Goal: Navigation & Orientation: Find specific page/section

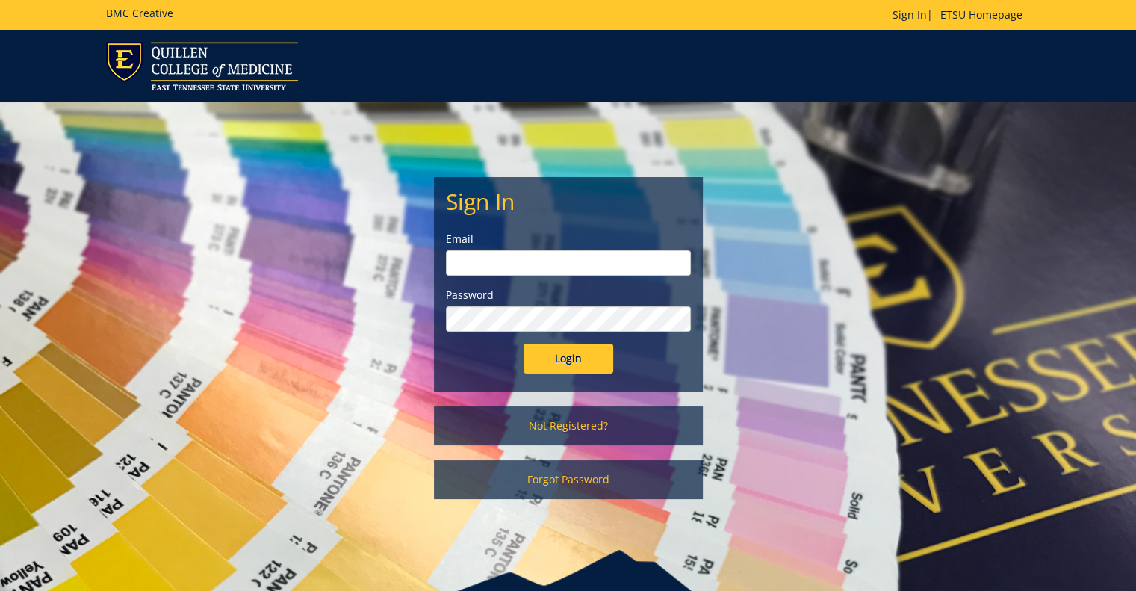
type input "[EMAIL_ADDRESS][DOMAIN_NAME]"
click at [570, 355] on input "Login" at bounding box center [568, 358] width 90 height 30
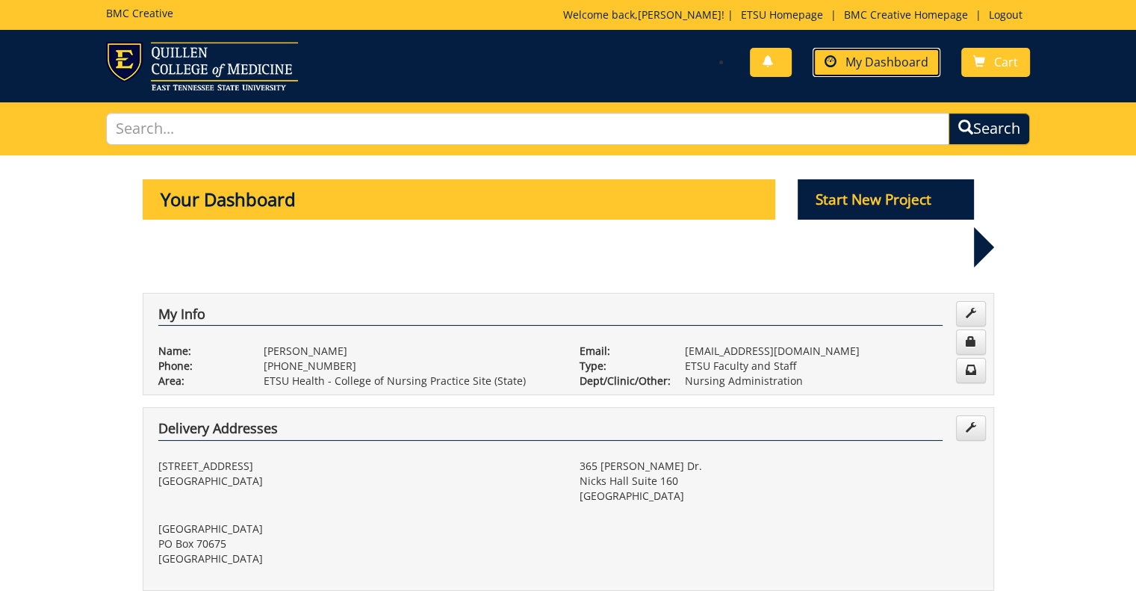
click at [877, 69] on span "My Dashboard" at bounding box center [886, 62] width 83 height 16
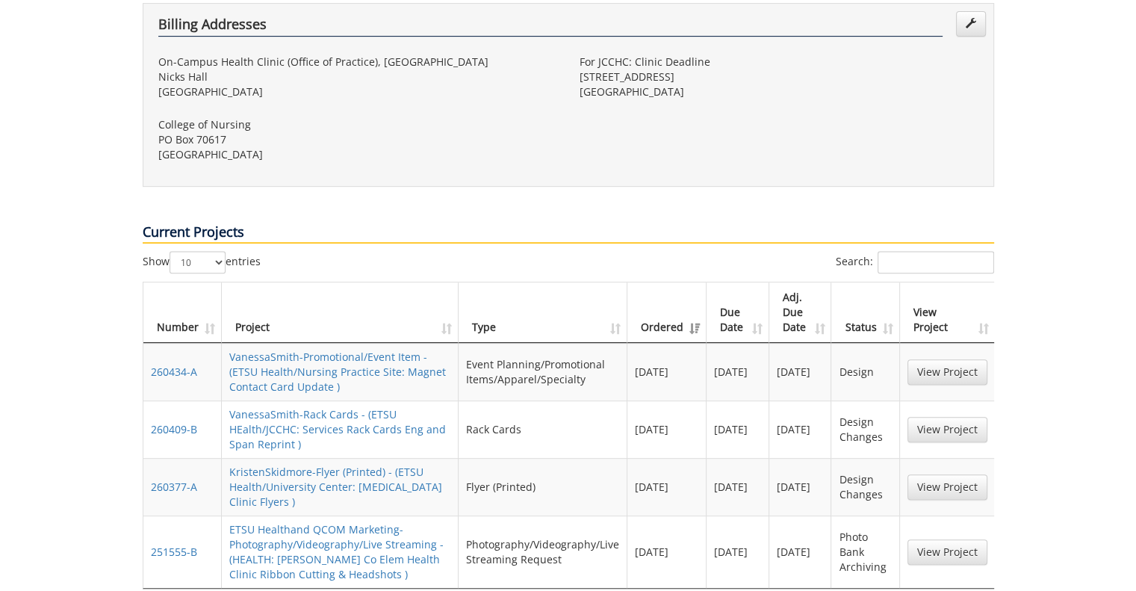
scroll to position [603, 0]
